Goal: Check status: Check status

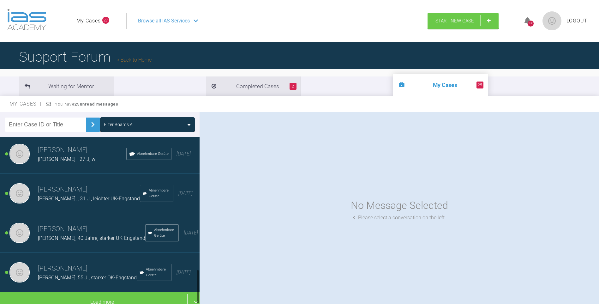
scroll to position [667, 0]
drag, startPoint x: 198, startPoint y: 142, endPoint x: 188, endPoint y: 286, distance: 144.1
click at [195, 284] on div "[PERSON_NAME] [PERSON_NAME], 45 J - OK/[GEOGRAPHIC_DATA]-Engstand Abnehmbare Ge…" at bounding box center [100, 222] width 200 height 170
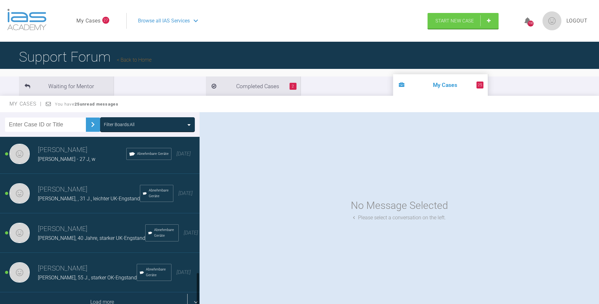
click at [137, 299] on div "Load more" at bounding box center [102, 302] width 204 height 20
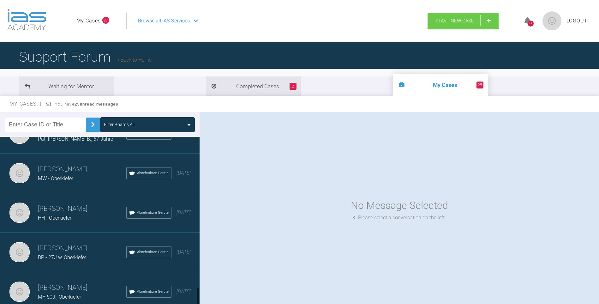
scroll to position [1410, 0]
drag, startPoint x: 198, startPoint y: 233, endPoint x: 197, endPoint y: 301, distance: 68.2
click at [197, 301] on div at bounding box center [198, 298] width 2 height 18
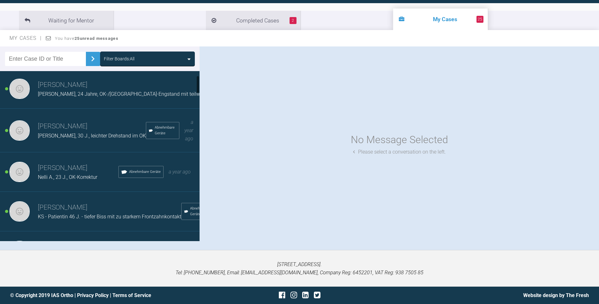
scroll to position [0, 0]
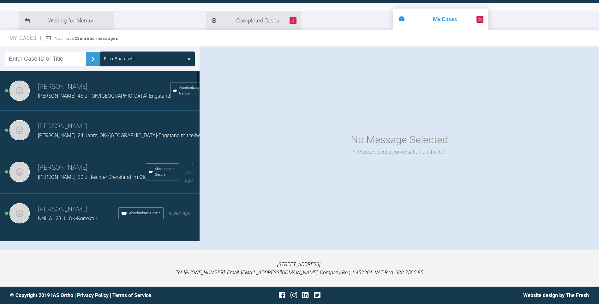
drag, startPoint x: 198, startPoint y: 223, endPoint x: 200, endPoint y: 62, distance: 161.1
click at [206, 62] on div "Filter Boards: All [PERSON_NAME] [PERSON_NAME], 45 J - OK/[GEOGRAPHIC_DATA]-Eng…" at bounding box center [299, 147] width 599 height 203
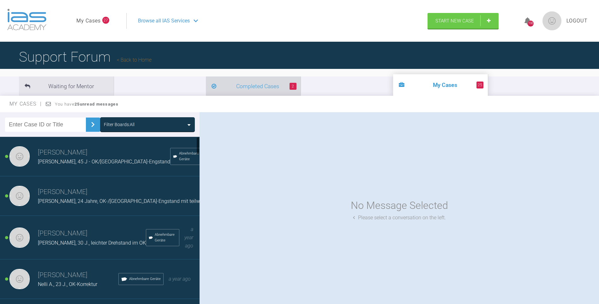
click at [206, 84] on li "2 Completed Cases" at bounding box center [253, 85] width 95 height 19
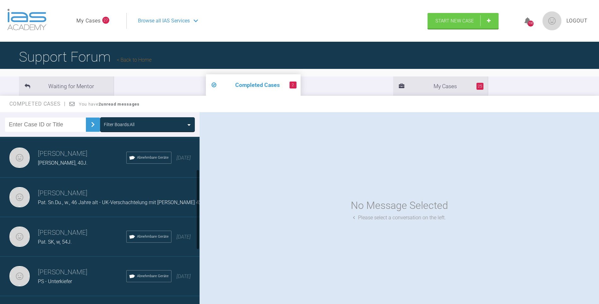
scroll to position [189, 0]
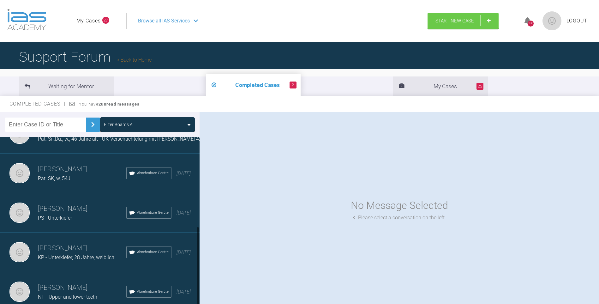
drag, startPoint x: 199, startPoint y: 162, endPoint x: 187, endPoint y: 281, distance: 119.7
click at [195, 278] on div "[PERSON_NAME] LY, w, 39J, [GEOGRAPHIC_DATA]-Engstand Abnehmbare Geräte a year a…" at bounding box center [100, 222] width 200 height 170
click at [84, 286] on h3 "[PERSON_NAME]" at bounding box center [82, 287] width 88 height 11
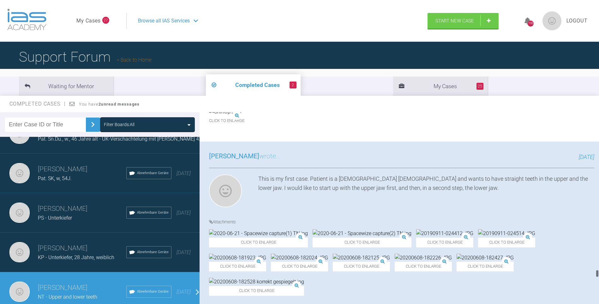
scroll to position [5805, 0]
drag, startPoint x: 597, startPoint y: 117, endPoint x: 595, endPoint y: 306, distance: 189.2
click at [595, 304] on html "My Cases 27 Logout Browse all IAS Services Start New Case 198 Logout Support Fo…" at bounding box center [299, 185] width 599 height 370
click at [244, 229] on img at bounding box center [258, 233] width 99 height 8
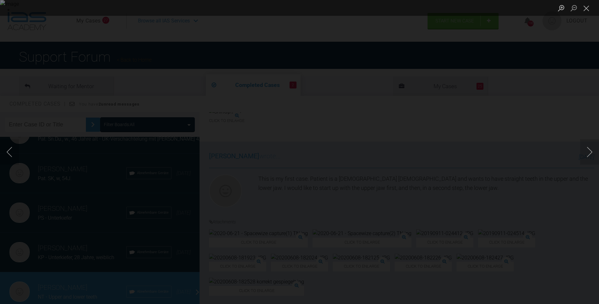
click at [482, 141] on div "Lightbox" at bounding box center [299, 152] width 599 height 304
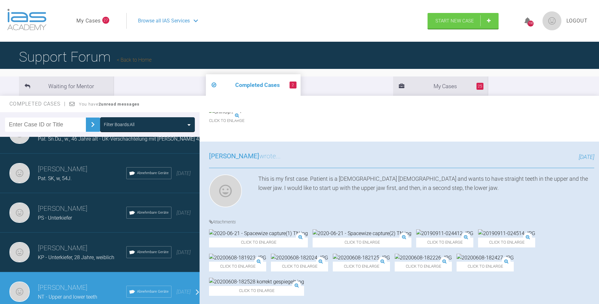
click at [324, 229] on img at bounding box center [362, 233] width 99 height 8
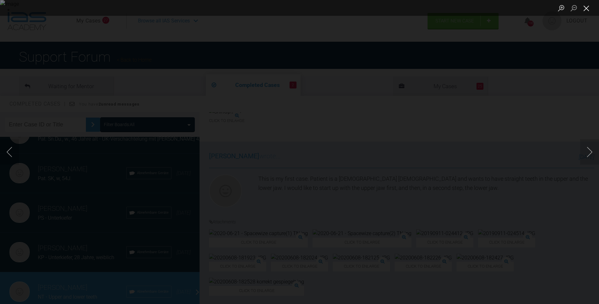
click at [590, 9] on button "Close lightbox" at bounding box center [586, 8] width 13 height 11
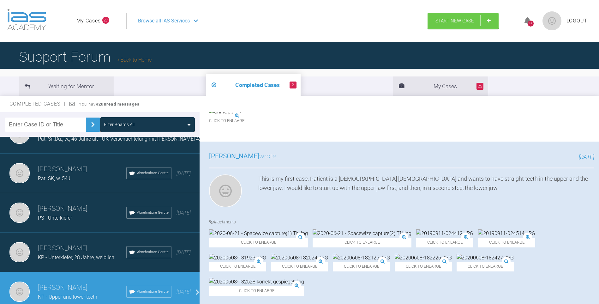
click at [304, 278] on img at bounding box center [256, 282] width 95 height 8
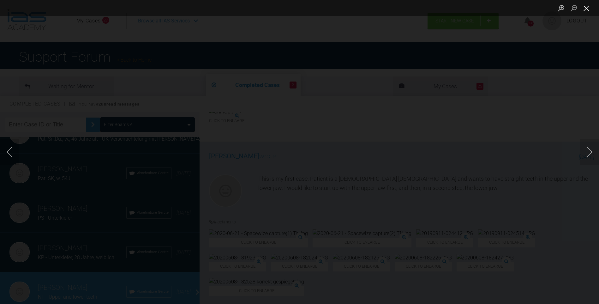
click at [589, 12] on button "Close lightbox" at bounding box center [586, 8] width 13 height 11
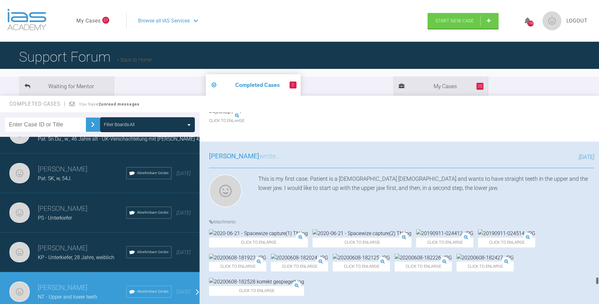
scroll to position [5127, 0]
drag, startPoint x: 598, startPoint y: 302, endPoint x: 599, endPoint y: 281, distance: 20.5
click at [599, 281] on div at bounding box center [597, 209] width 3 height 195
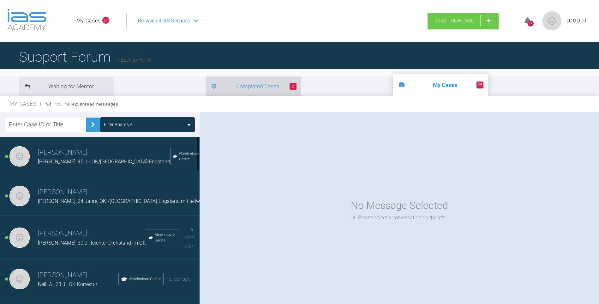
click at [206, 81] on li "2 Completed Cases" at bounding box center [253, 85] width 95 height 19
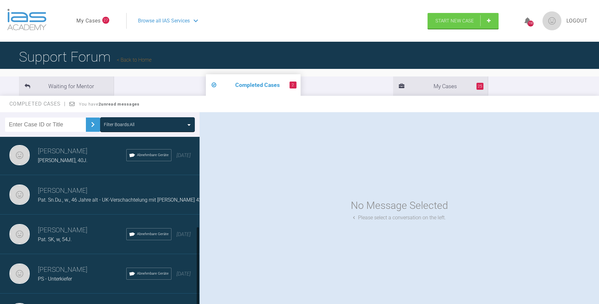
scroll to position [189, 0]
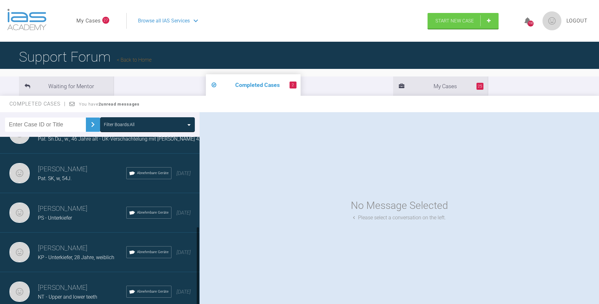
drag, startPoint x: 198, startPoint y: 152, endPoint x: 173, endPoint y: 288, distance: 138.0
click at [188, 286] on div "[PERSON_NAME] LY, w, 39J, [GEOGRAPHIC_DATA]-Engstand Abnehmbare Geräte a year a…" at bounding box center [100, 222] width 200 height 170
click at [47, 282] on h3 "[PERSON_NAME]" at bounding box center [82, 287] width 88 height 11
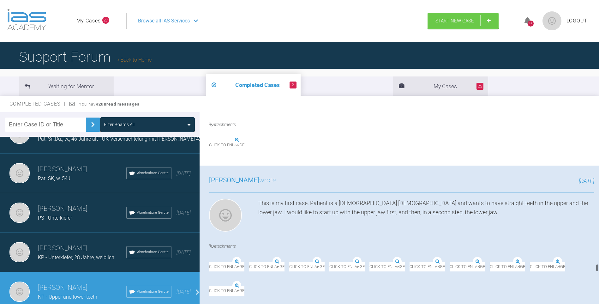
scroll to position [4718, 0]
drag, startPoint x: 596, startPoint y: 116, endPoint x: 593, endPoint y: 268, distance: 152.9
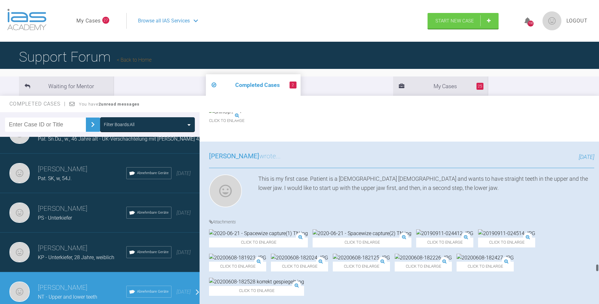
click at [593, 268] on div "Nenad Petrasevic NT - Upper and lower teeth a few seconds ago Tier 3: Ongoing C…" at bounding box center [400, 209] width 400 height 195
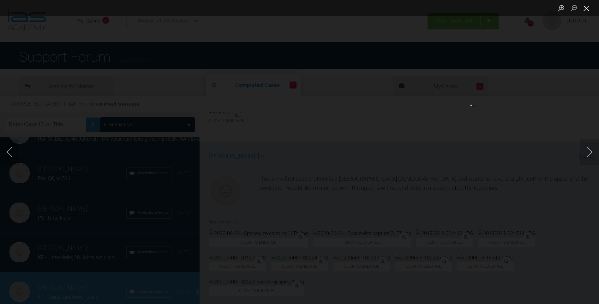
click at [587, 8] on button "Close lightbox" at bounding box center [586, 8] width 13 height 11
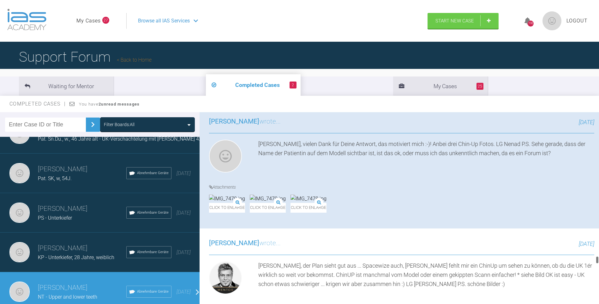
scroll to position [4474, 0]
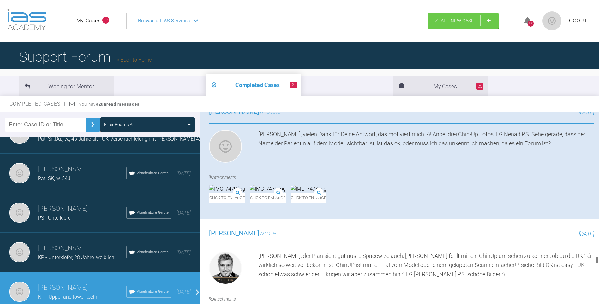
drag, startPoint x: 598, startPoint y: 269, endPoint x: 597, endPoint y: 262, distance: 6.8
click at [597, 262] on div at bounding box center [597, 260] width 2 height 8
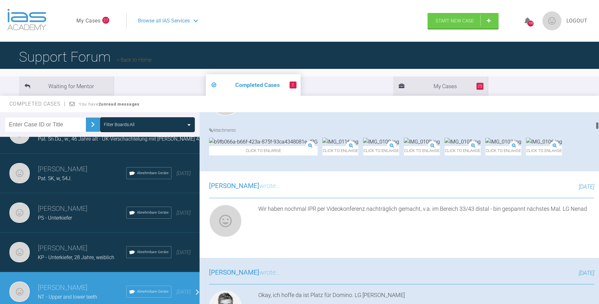
scroll to position [312, 0]
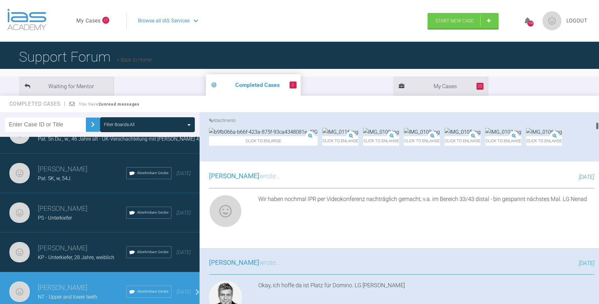
drag, startPoint x: 598, startPoint y: 260, endPoint x: 605, endPoint y: 126, distance: 133.8
click at [599, 126] on html "My Cases 27 Logout Browse all IAS Services Start New Case 198 Logout Support Fo…" at bounding box center [299, 185] width 599 height 370
click at [440, 136] on img at bounding box center [422, 132] width 36 height 8
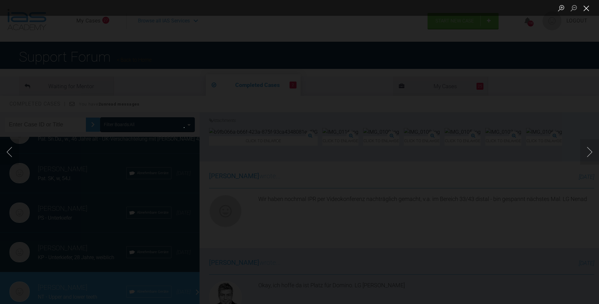
click at [588, 6] on button "Close lightbox" at bounding box center [586, 8] width 13 height 11
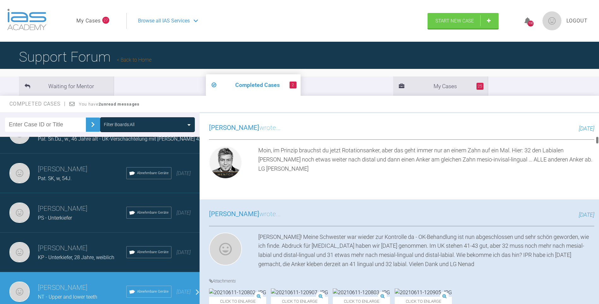
scroll to position [751, 0]
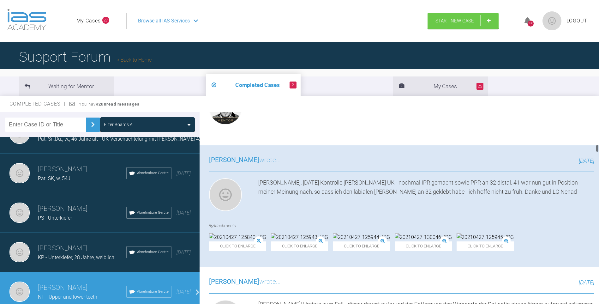
drag, startPoint x: 598, startPoint y: 126, endPoint x: 600, endPoint y: 156, distance: 30.4
click at [599, 149] on html "My Cases 27 Logout Browse all IAS Services Start New Case 198 Logout Support Fo…" at bounding box center [299, 185] width 599 height 370
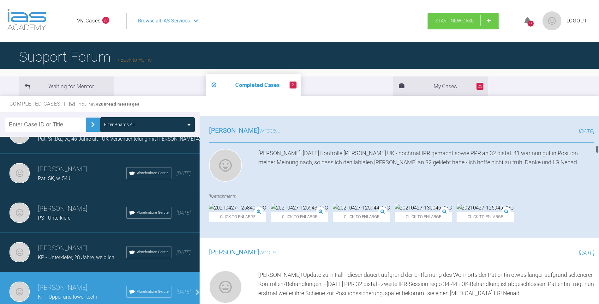
click at [311, 4] on img at bounding box center [299, 0] width 57 height 8
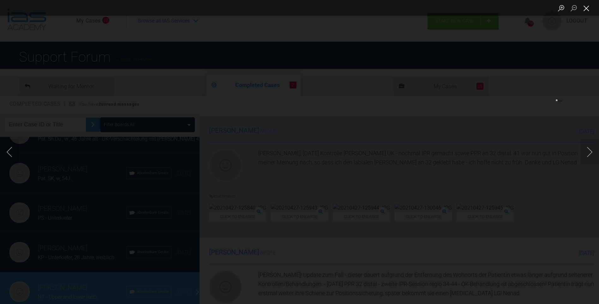
click at [588, 10] on button "Close lightbox" at bounding box center [586, 8] width 13 height 11
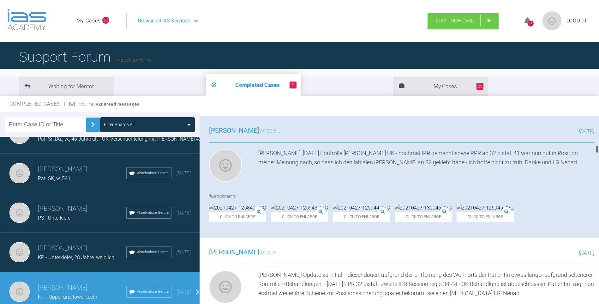
drag, startPoint x: 595, startPoint y: 149, endPoint x: 594, endPoint y: 145, distance: 4.8
drag, startPoint x: 594, startPoint y: 145, endPoint x: 576, endPoint y: 176, distance: 35.6
click at [576, 20] on div "Click to enlarge Click to enlarge Click to enlarge Click to enlarge" at bounding box center [401, 8] width 385 height 24
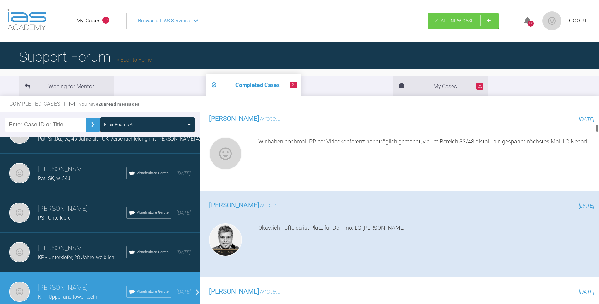
scroll to position [339, 0]
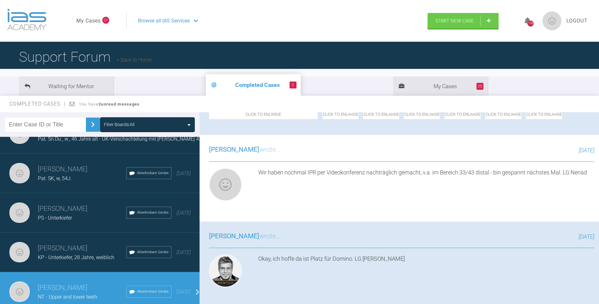
click at [322, 110] on img at bounding box center [340, 105] width 36 height 8
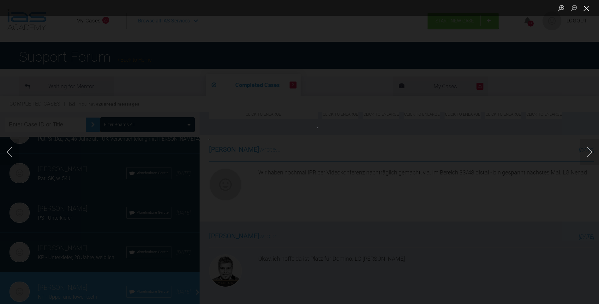
click at [588, 9] on button "Close lightbox" at bounding box center [586, 8] width 13 height 11
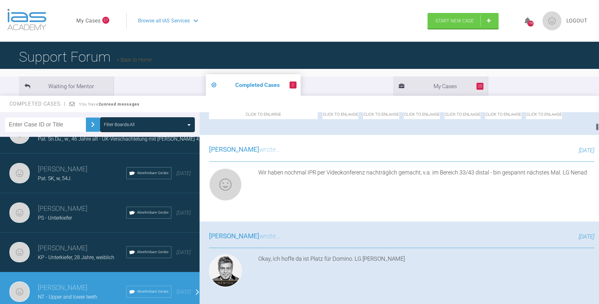
click at [322, 110] on img at bounding box center [340, 105] width 36 height 8
